Goal: Task Accomplishment & Management: Manage account settings

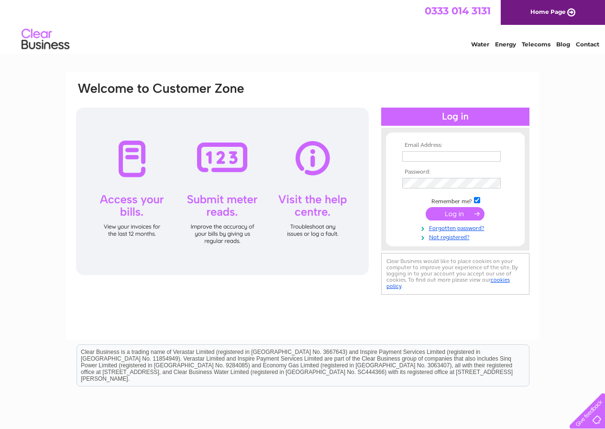
drag, startPoint x: 0, startPoint y: 0, endPoint x: 424, endPoint y: 154, distance: 451.6
click at [424, 154] on input "text" at bounding box center [451, 156] width 98 height 11
type input "[EMAIL_ADDRESS][DOMAIN_NAME]"
click at [457, 213] on input "submit" at bounding box center [454, 214] width 59 height 13
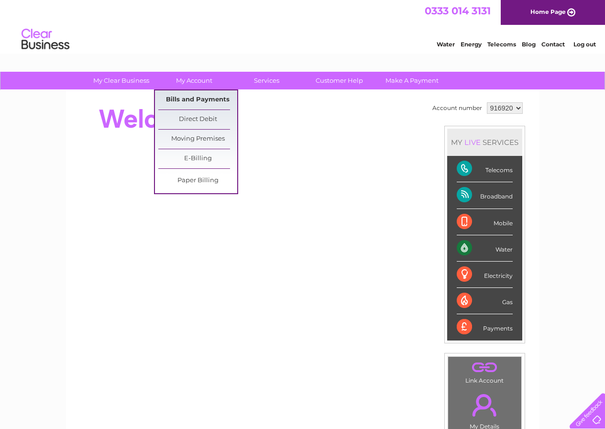
click at [208, 98] on link "Bills and Payments" at bounding box center [197, 99] width 79 height 19
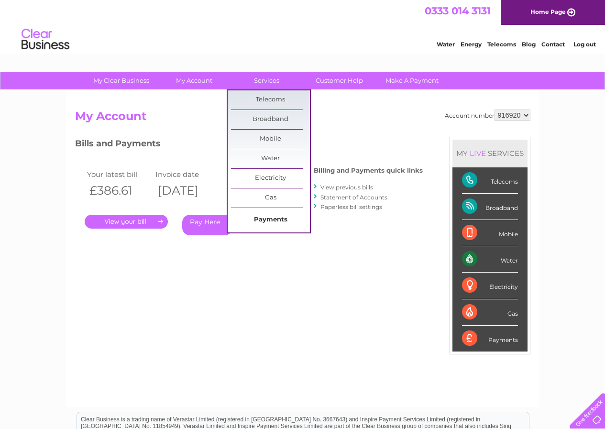
click at [260, 217] on link "Payments" at bounding box center [270, 219] width 79 height 19
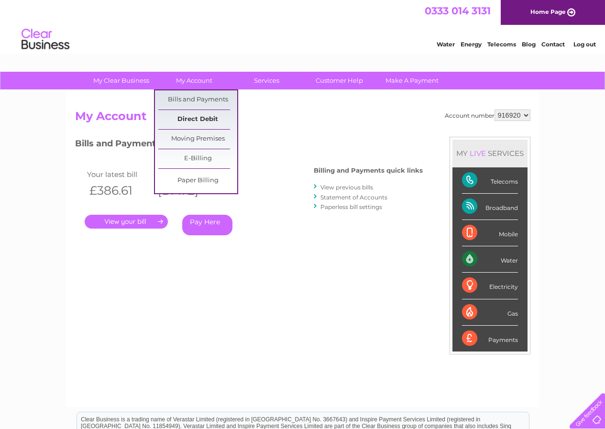
click at [199, 117] on link "Direct Debit" at bounding box center [197, 119] width 79 height 19
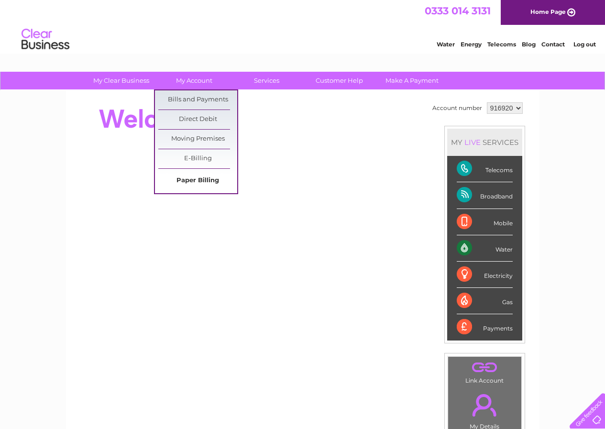
click at [202, 175] on link "Paper Billing" at bounding box center [197, 180] width 79 height 19
click at [202, 100] on link "Bills and Payments" at bounding box center [197, 99] width 79 height 19
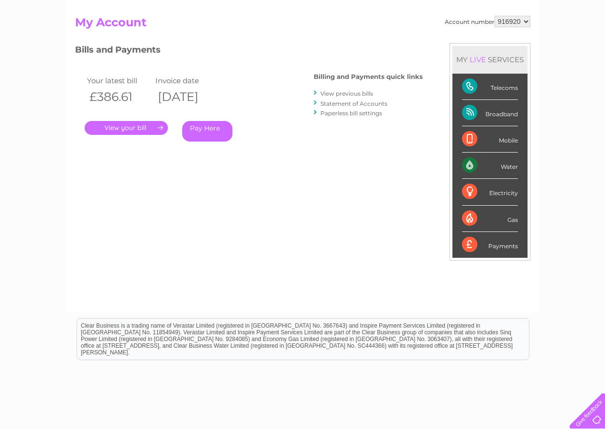
scroll to position [96, 0]
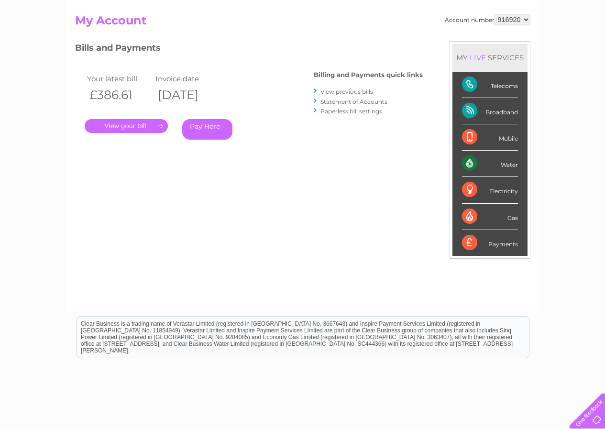
click at [333, 90] on link "View previous bills" at bounding box center [346, 91] width 53 height 7
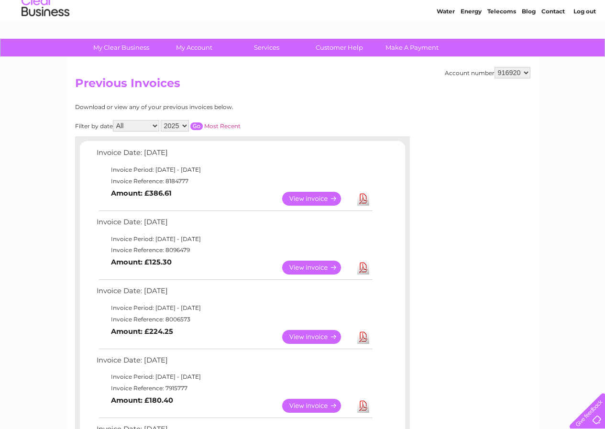
scroll to position [96, 0]
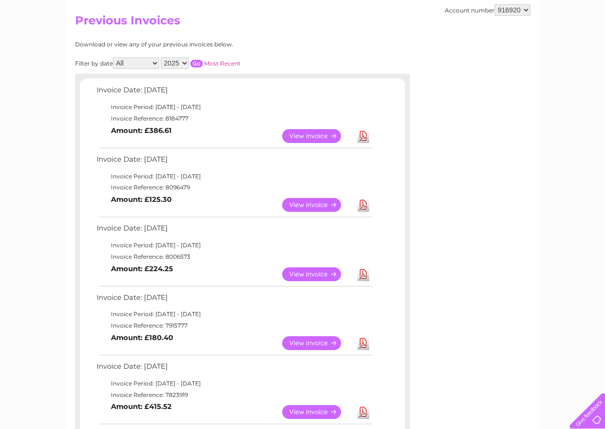
click at [309, 202] on link "View" at bounding box center [317, 205] width 70 height 14
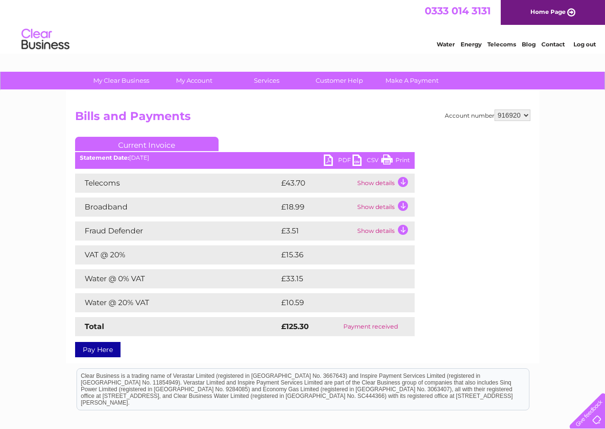
click at [329, 159] on link "PDF" at bounding box center [338, 161] width 29 height 14
